Goal: Task Accomplishment & Management: Manage account settings

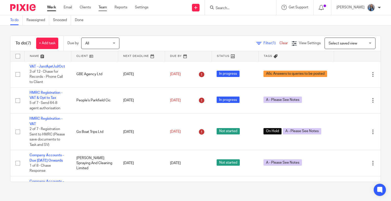
click at [101, 7] on link "Team" at bounding box center [102, 7] width 8 height 5
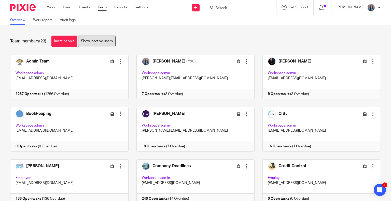
click at [95, 42] on link "Show inactive users" at bounding box center [96, 41] width 37 height 11
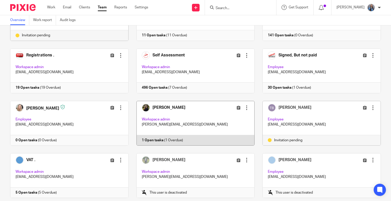
scroll to position [331, 0]
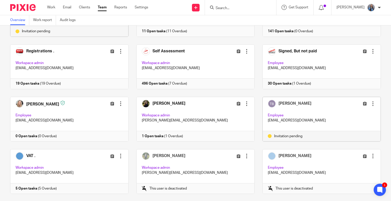
click at [370, 101] on div at bounding box center [372, 103] width 5 height 5
click at [357, 122] on span "Resend invitation" at bounding box center [353, 123] width 27 height 4
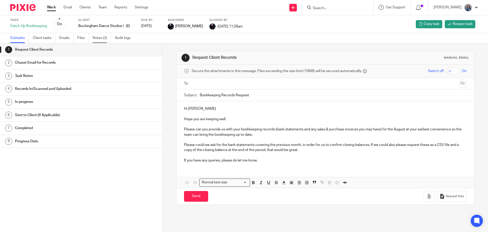
click at [95, 38] on link "Notes (2)" at bounding box center [102, 38] width 19 height 10
